Goal: Find specific page/section: Find specific page/section

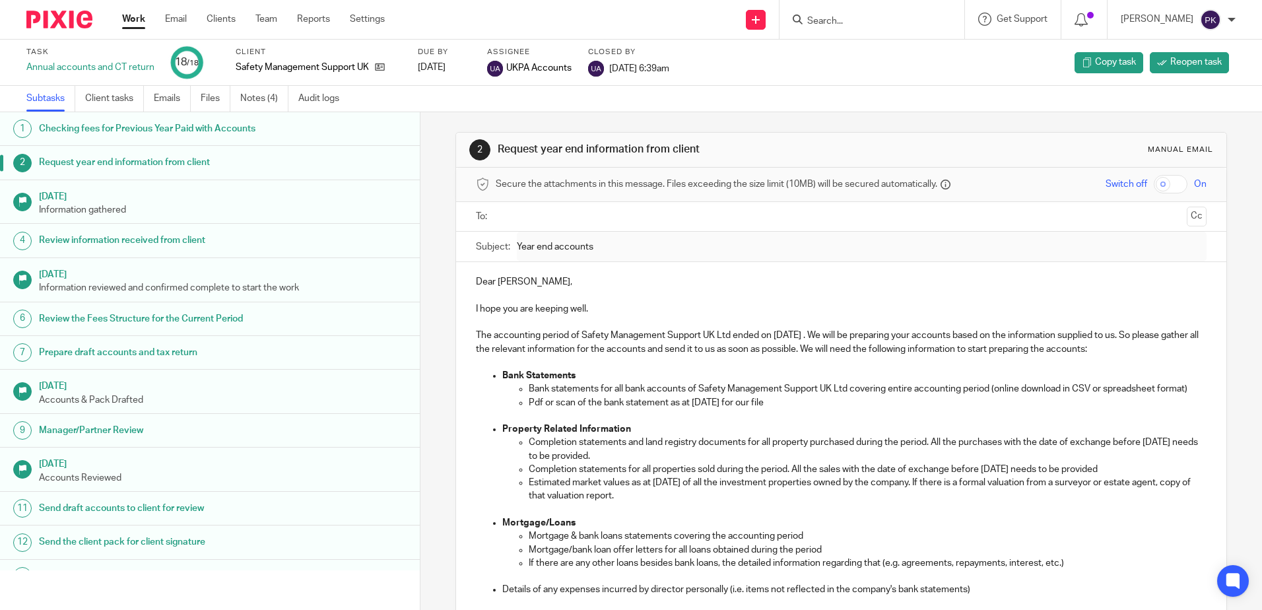
click at [870, 27] on input "Search" at bounding box center [865, 22] width 119 height 12
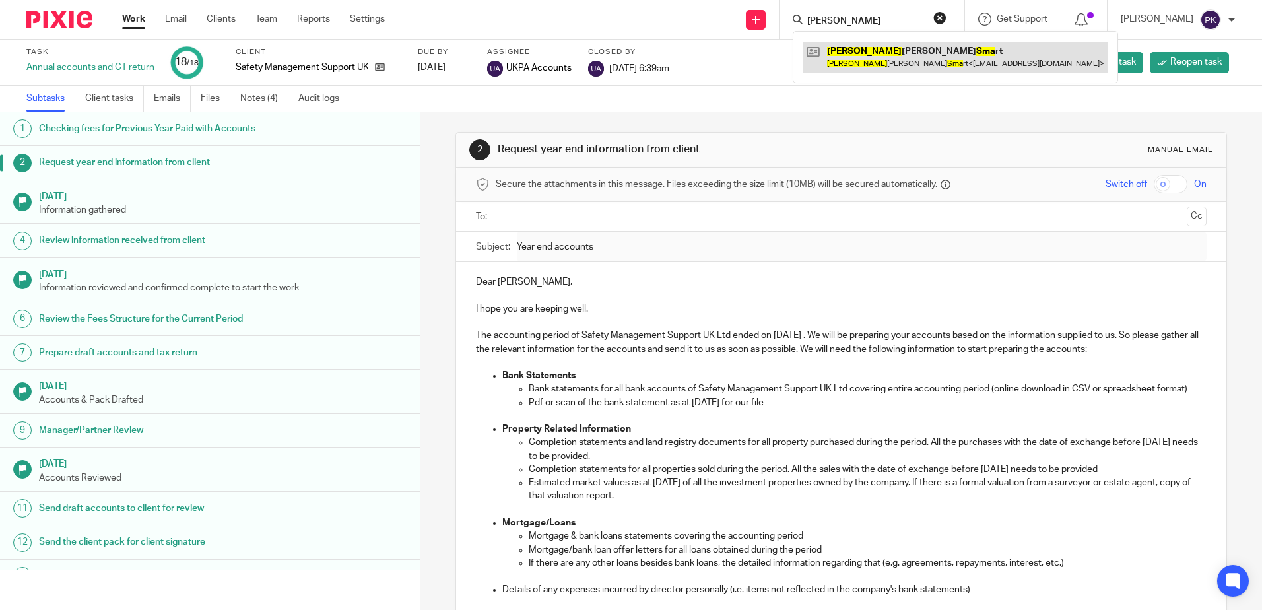
type input "[PERSON_NAME]"
click at [876, 63] on link at bounding box center [955, 57] width 304 height 30
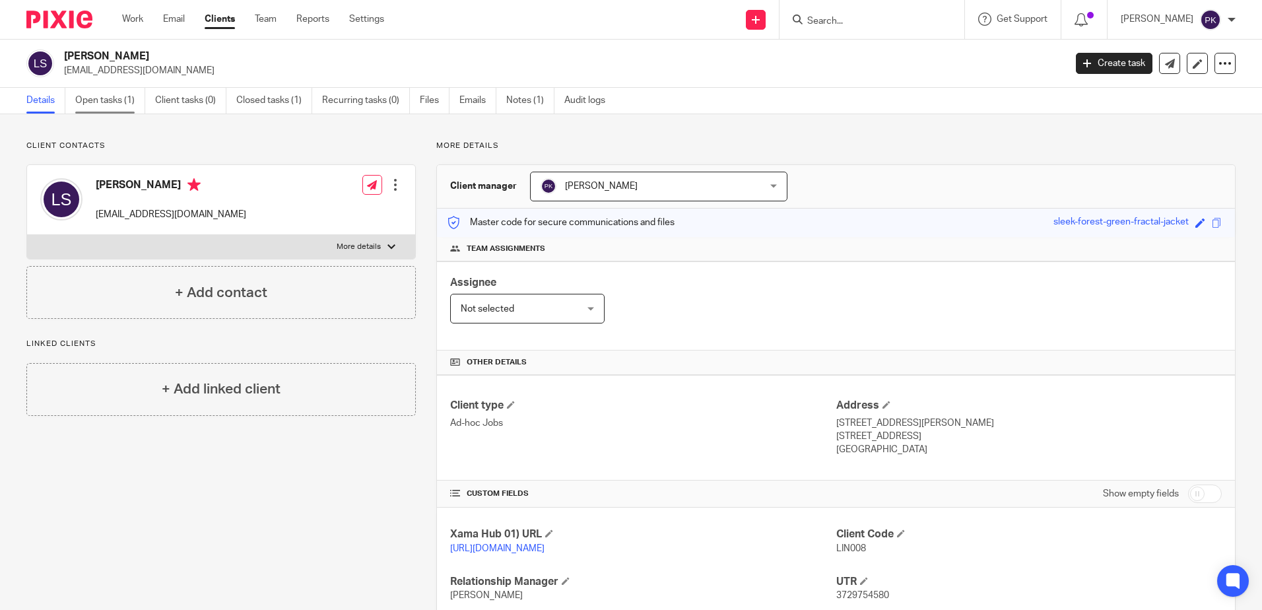
click at [131, 94] on link "Open tasks (1)" at bounding box center [110, 101] width 70 height 26
